Goal: Check status: Check status

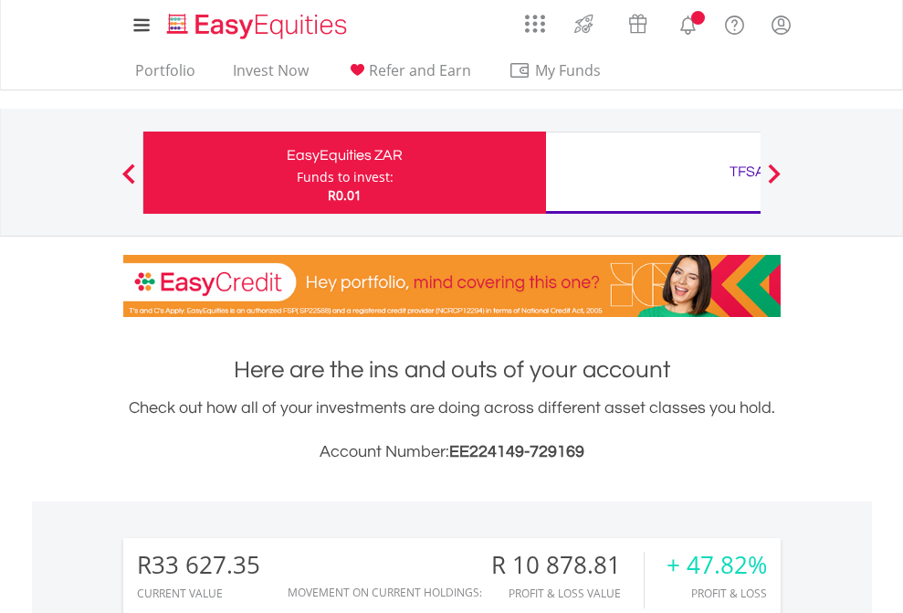
scroll to position [175, 287]
click at [297, 173] on div "Funds to invest:" at bounding box center [345, 177] width 97 height 18
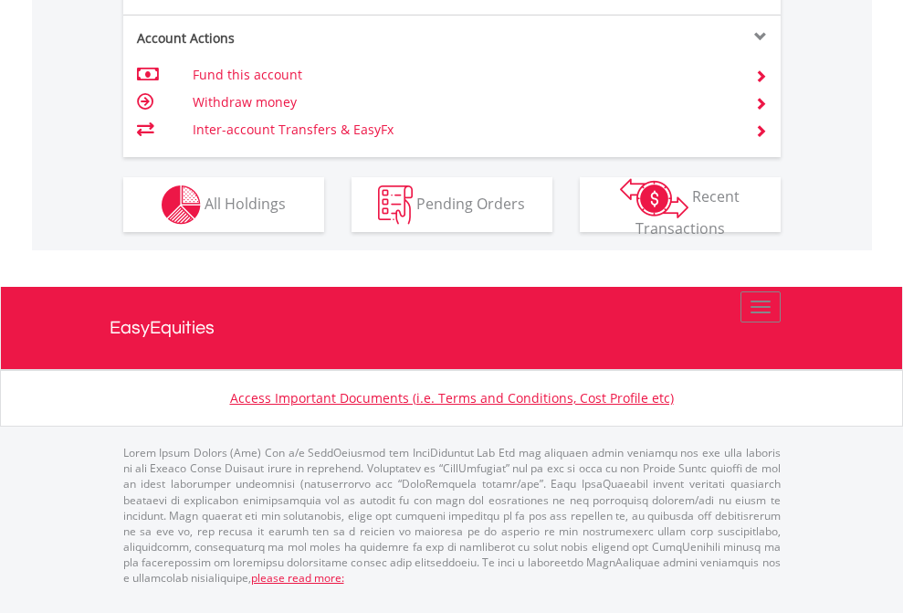
scroll to position [1787, 0]
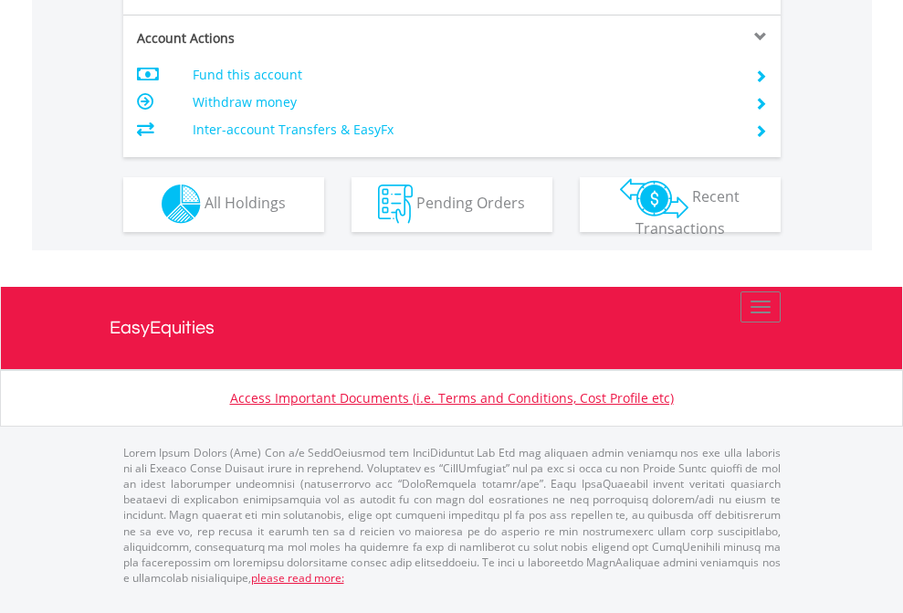
scroll to position [1707, 0]
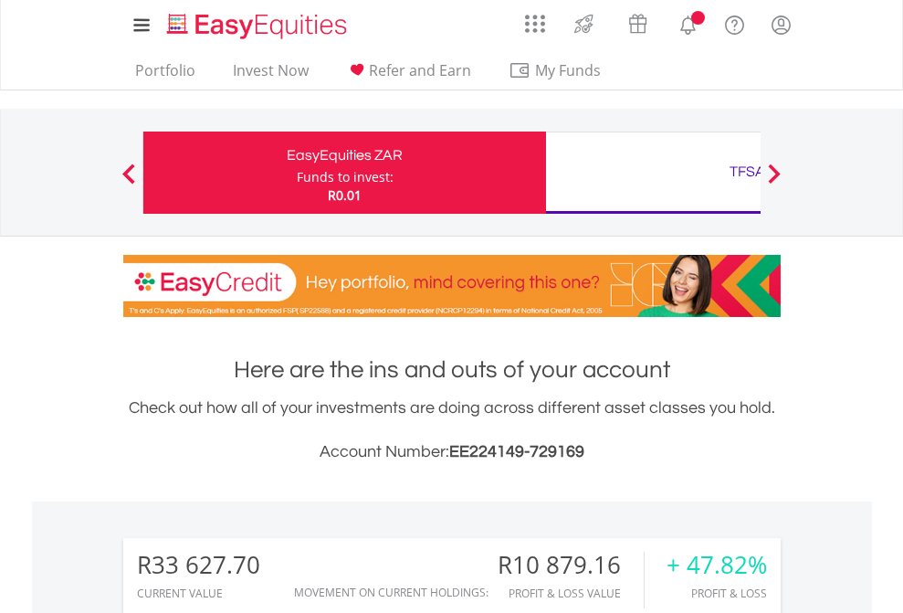
scroll to position [175, 287]
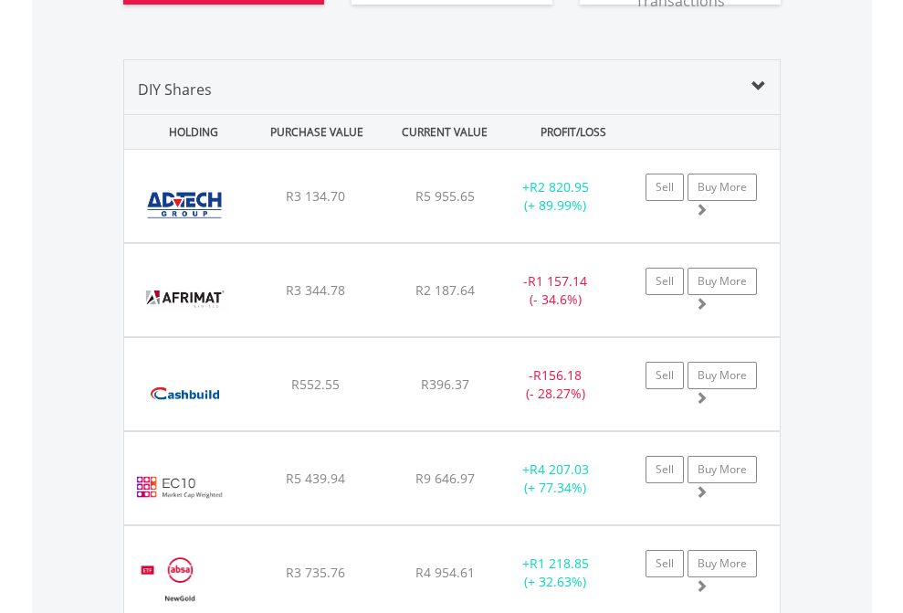
scroll to position [2103, 0]
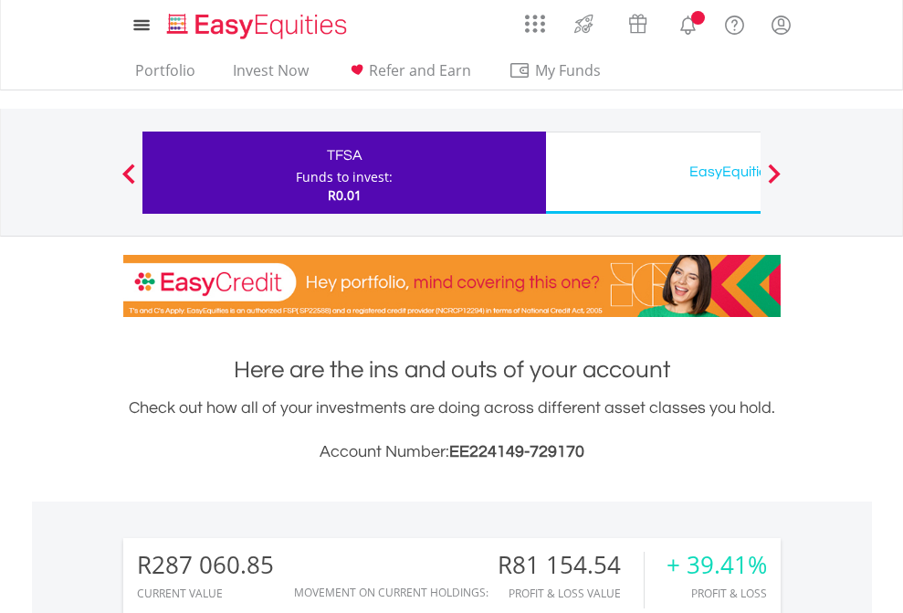
scroll to position [175, 287]
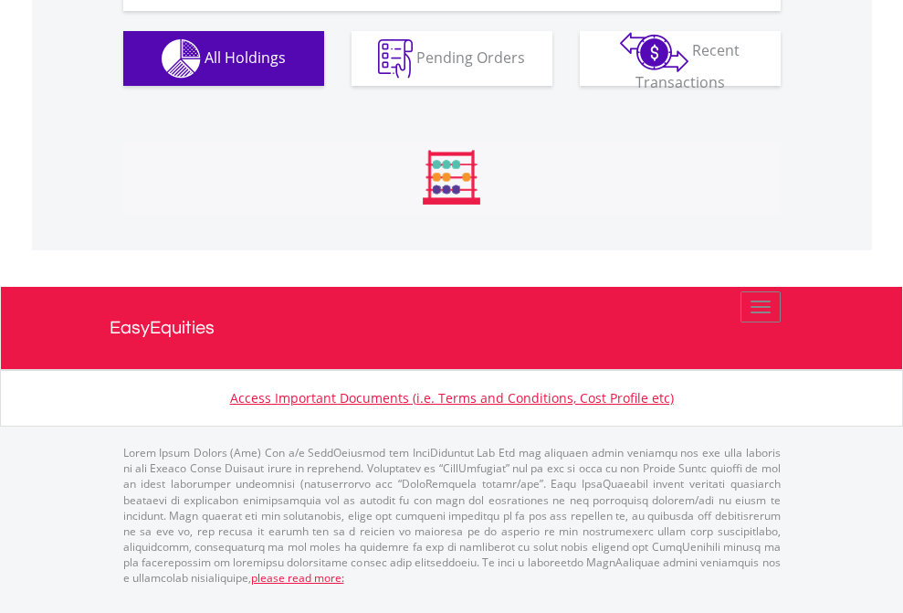
scroll to position [2067, 0]
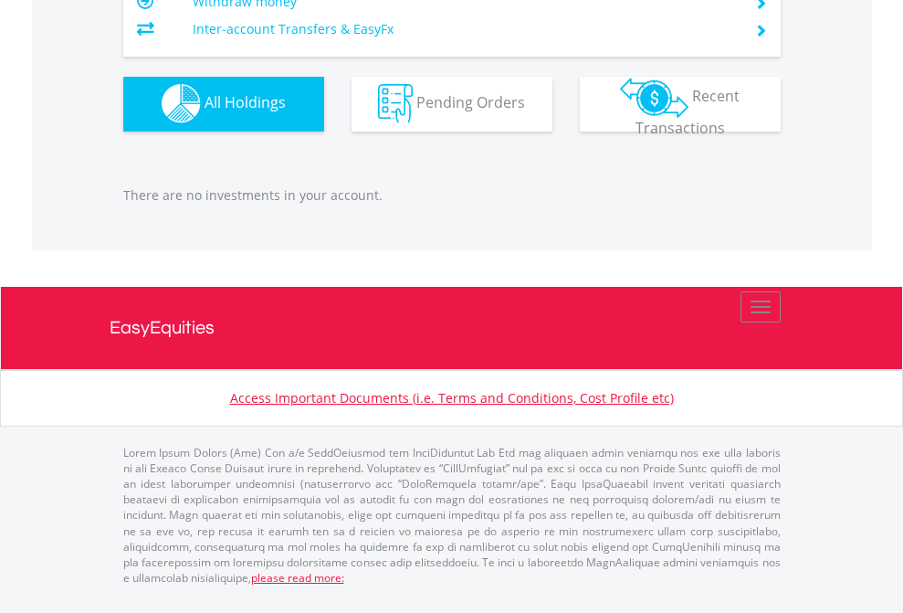
scroll to position [175, 287]
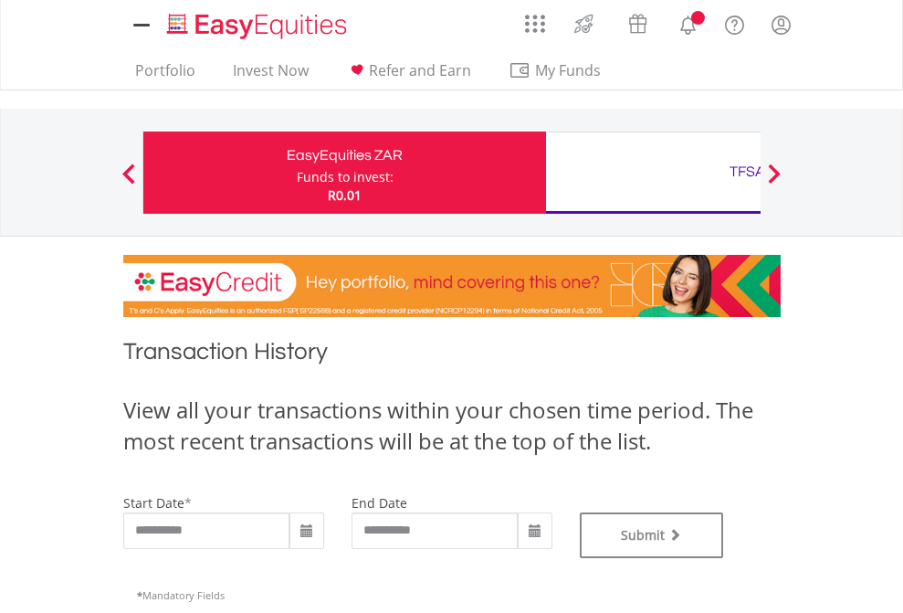
type input "**********"
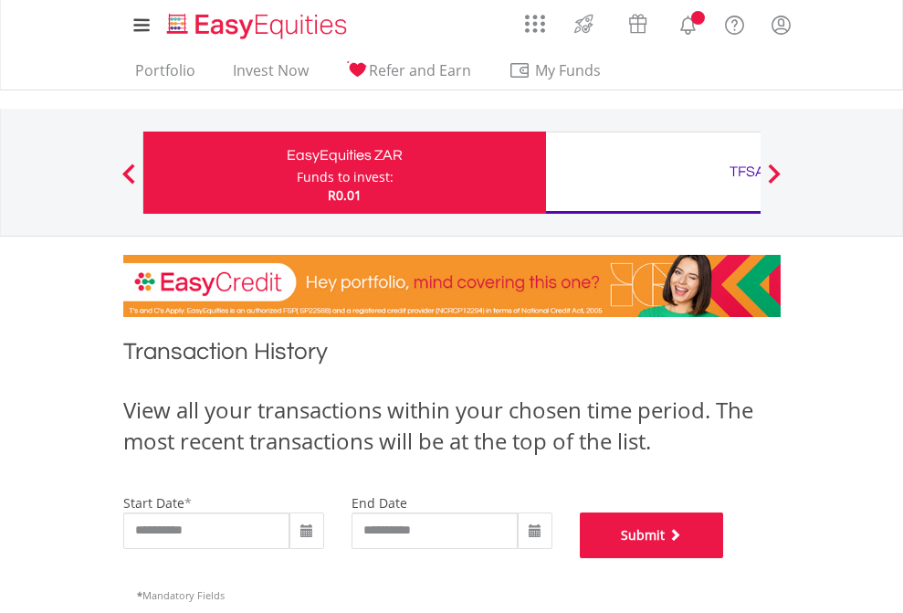
click at [724, 558] on button "Submit" at bounding box center [652, 535] width 144 height 46
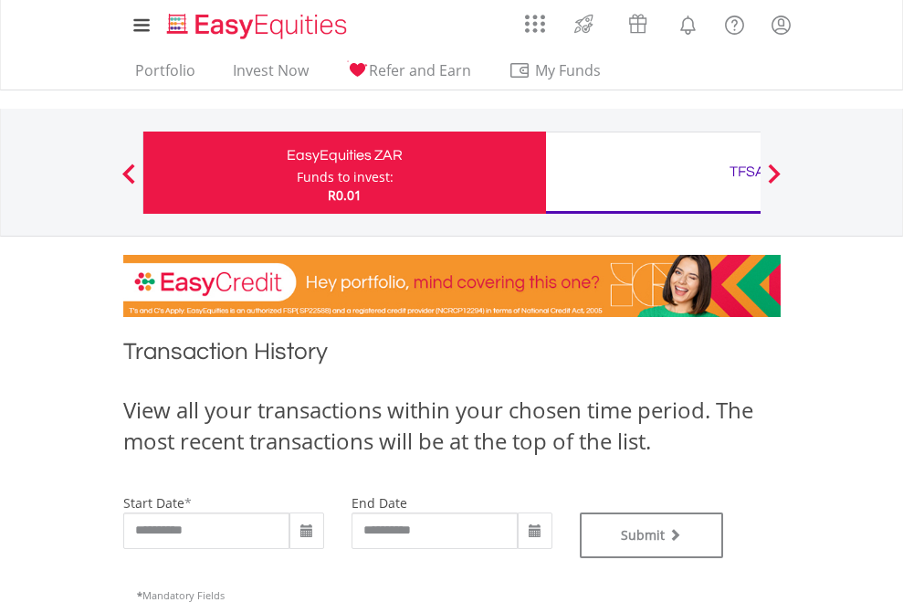
click at [653, 173] on div "TFSA" at bounding box center [747, 172] width 381 height 26
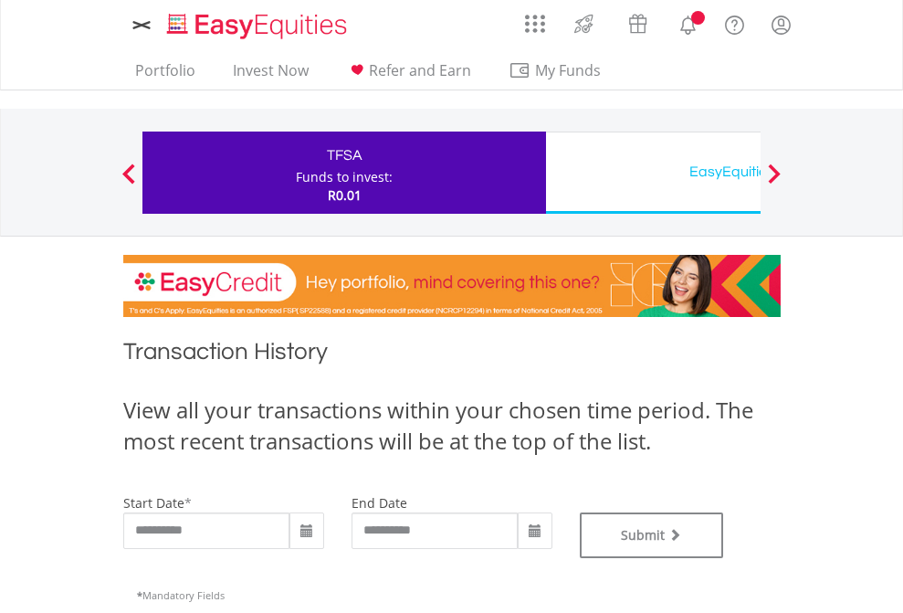
type input "**********"
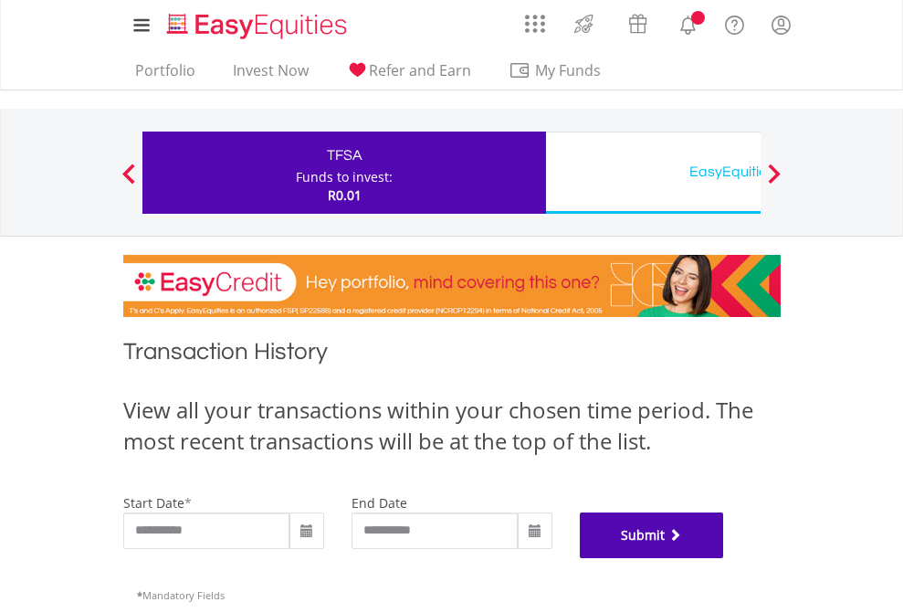
click at [724, 558] on button "Submit" at bounding box center [652, 535] width 144 height 46
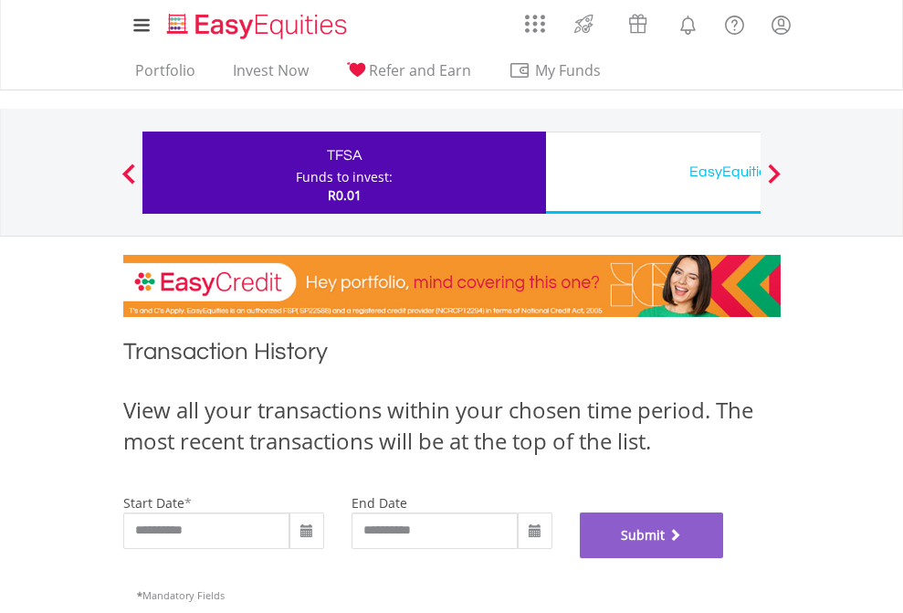
scroll to position [740, 0]
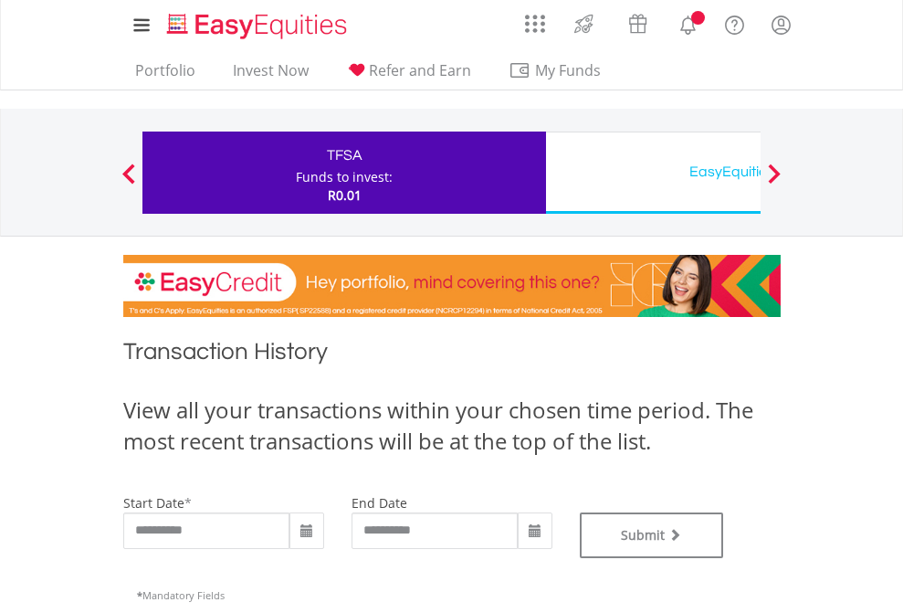
click at [653, 173] on div "EasyEquities USD" at bounding box center [747, 172] width 381 height 26
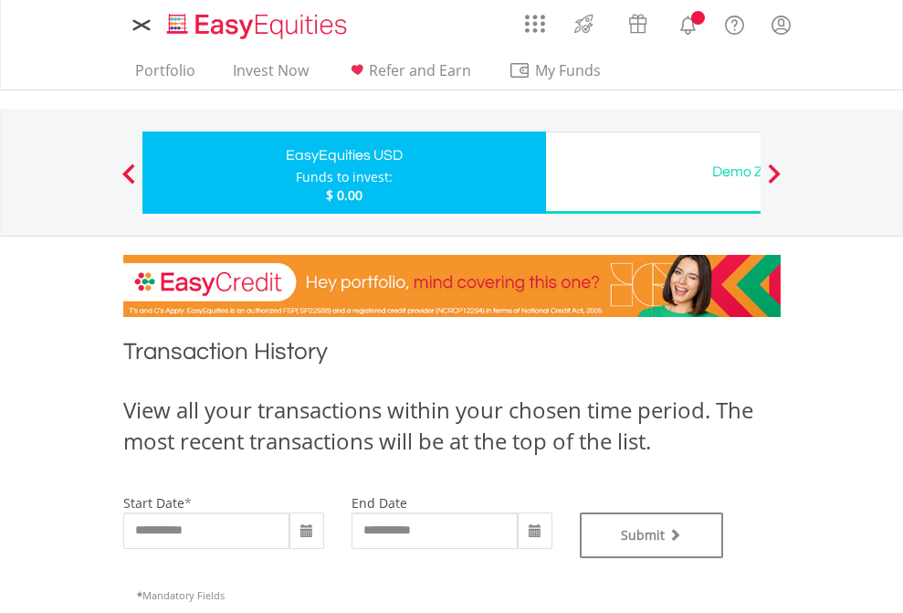
type input "**********"
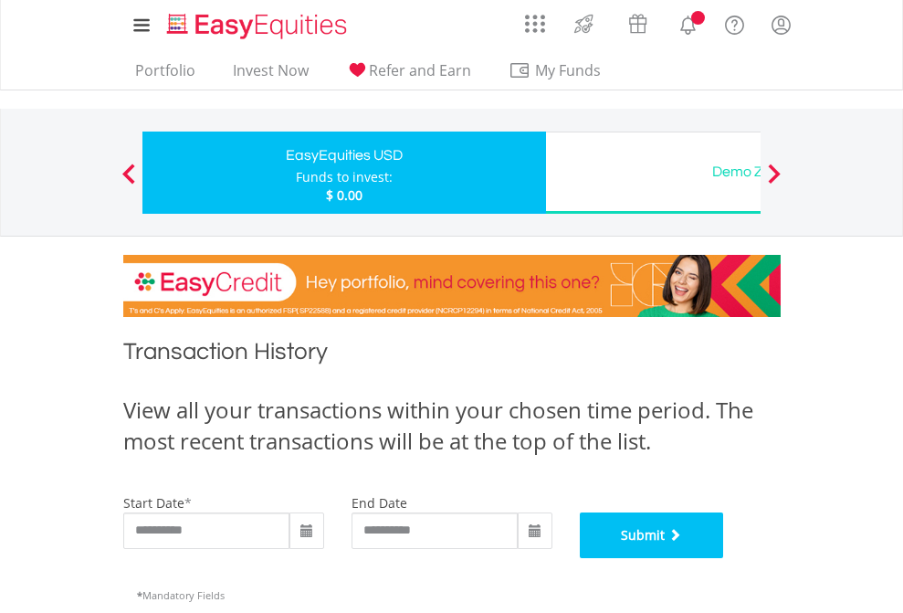
click at [724, 558] on button "Submit" at bounding box center [652, 535] width 144 height 46
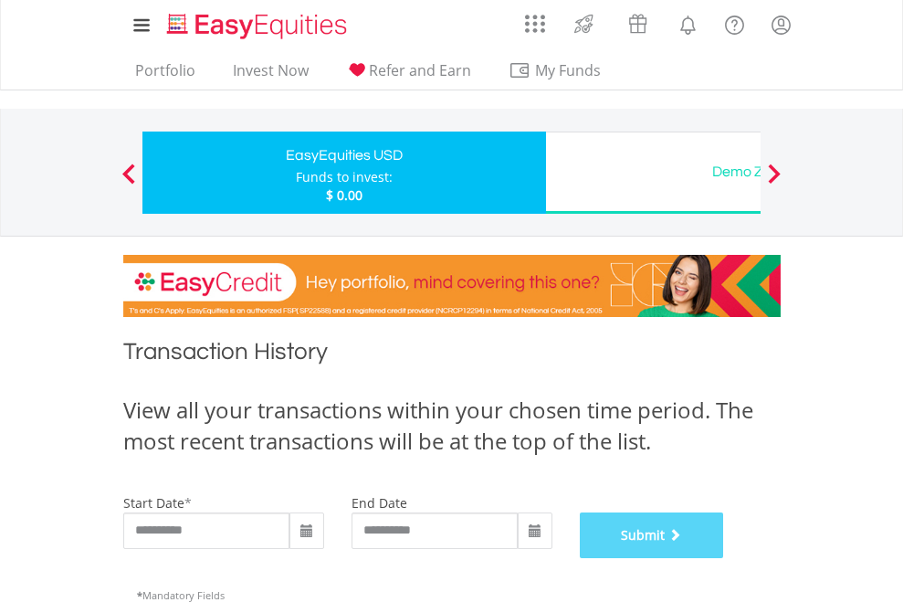
scroll to position [740, 0]
